Goal: Transaction & Acquisition: Purchase product/service

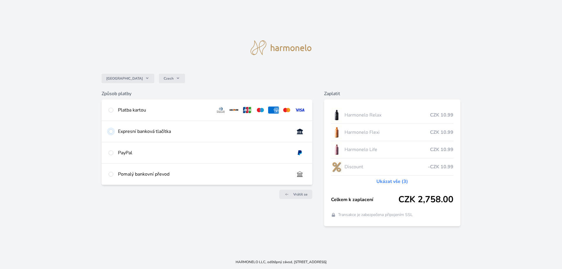
click at [110, 130] on input "radio" at bounding box center [111, 131] width 5 height 5
radio input "true"
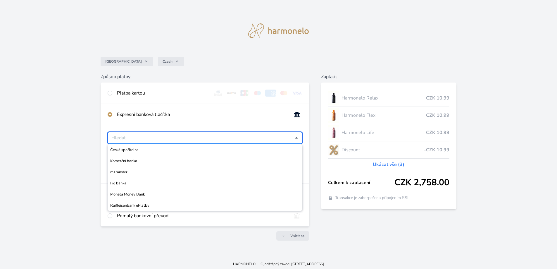
click at [138, 135] on input "Česká spořitelna Komerční banka mTransfer Fio banka Moneta Money Bank Raiffeise…" at bounding box center [203, 137] width 184 height 7
click at [131, 153] on li "Česká spořitelna" at bounding box center [205, 149] width 195 height 11
type input "Česká spořitelna"
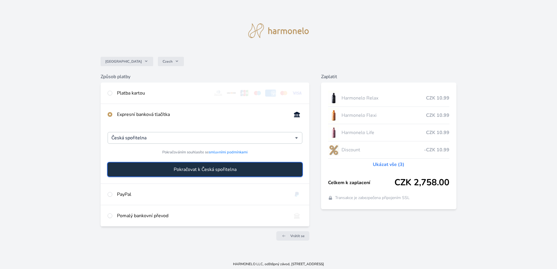
click at [184, 170] on span "Pokračovat k Česká spořitelna" at bounding box center [205, 169] width 63 height 7
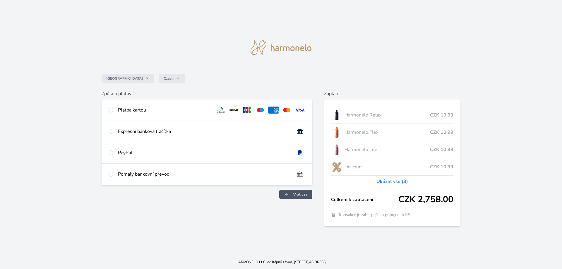
click at [298, 195] on span "Vrátit se" at bounding box center [300, 194] width 14 height 5
